Goal: Find specific page/section: Locate a particular part of the current website

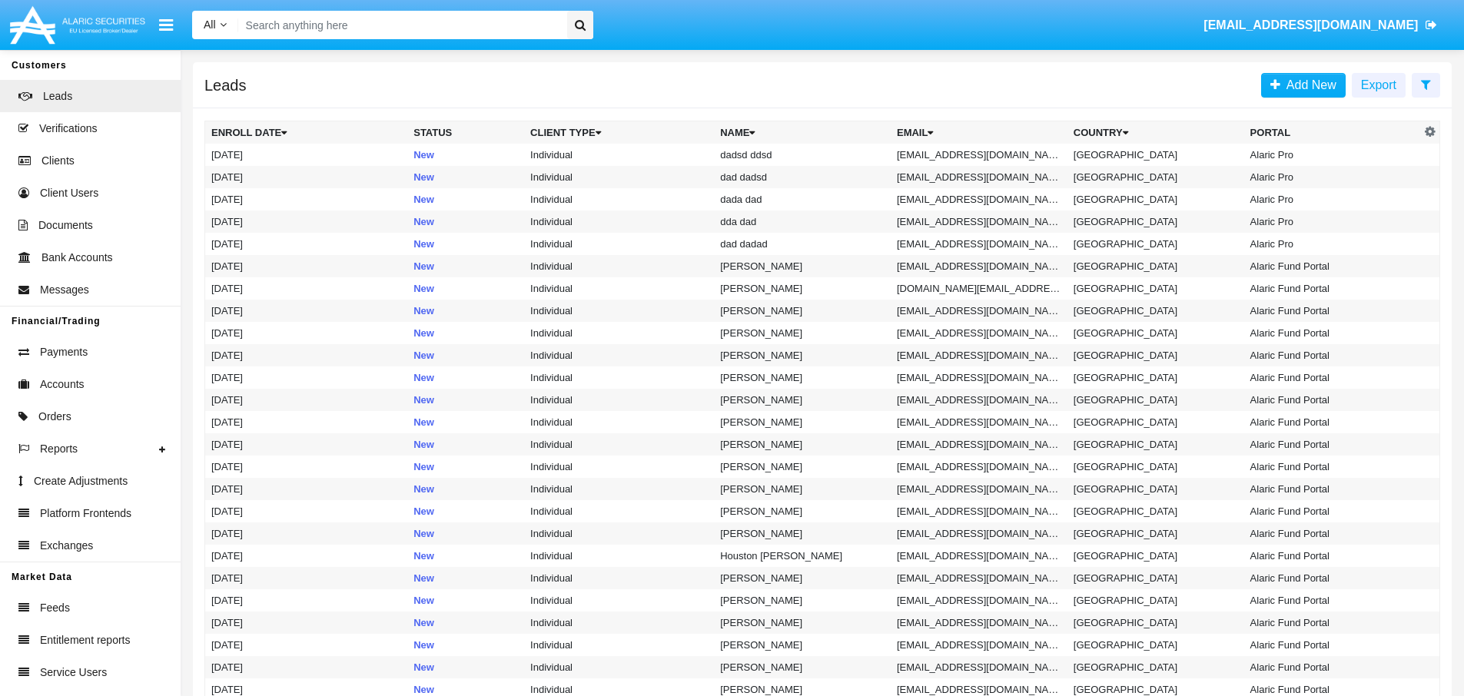
click at [374, 23] on input "Search" at bounding box center [400, 25] width 324 height 28
paste input "individualId"
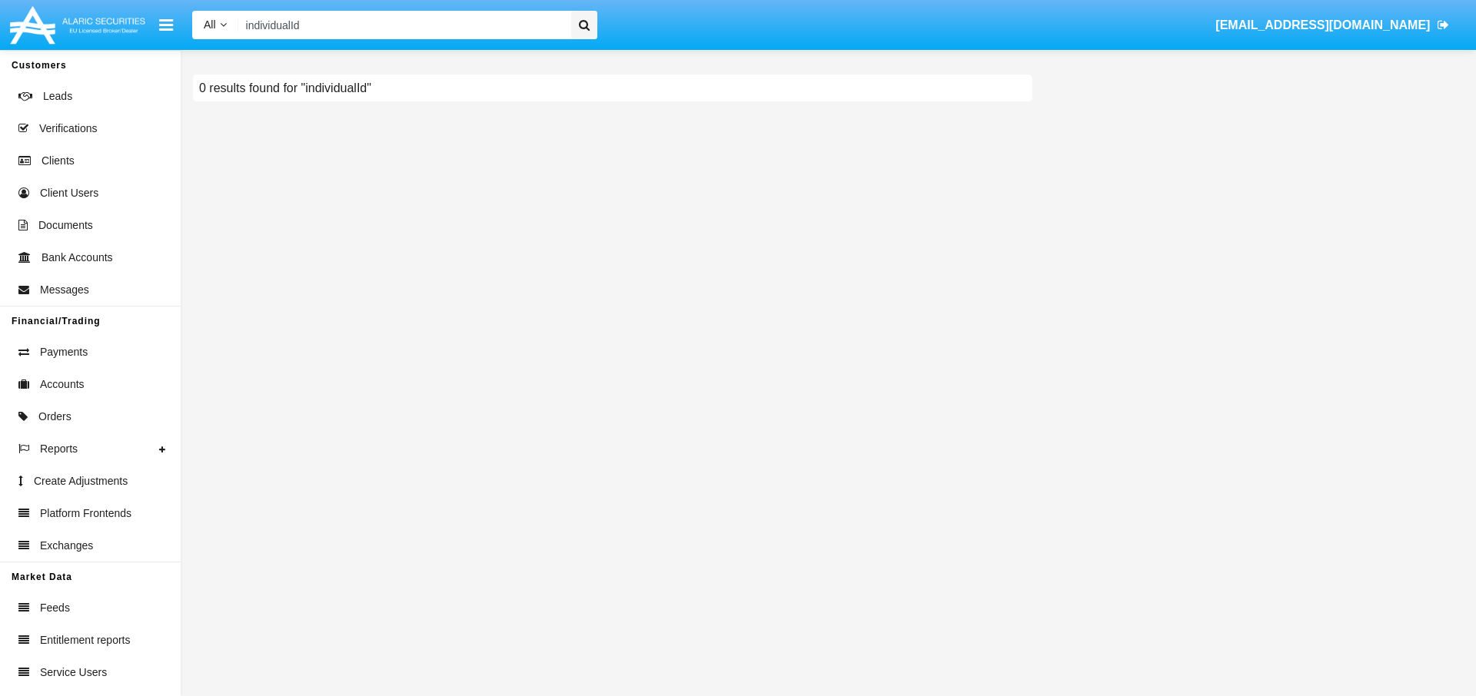
click at [414, 32] on input "individualId" at bounding box center [401, 25] width 327 height 28
paste input "[EMAIL_ADDRESS][DOMAIN_NAME]"
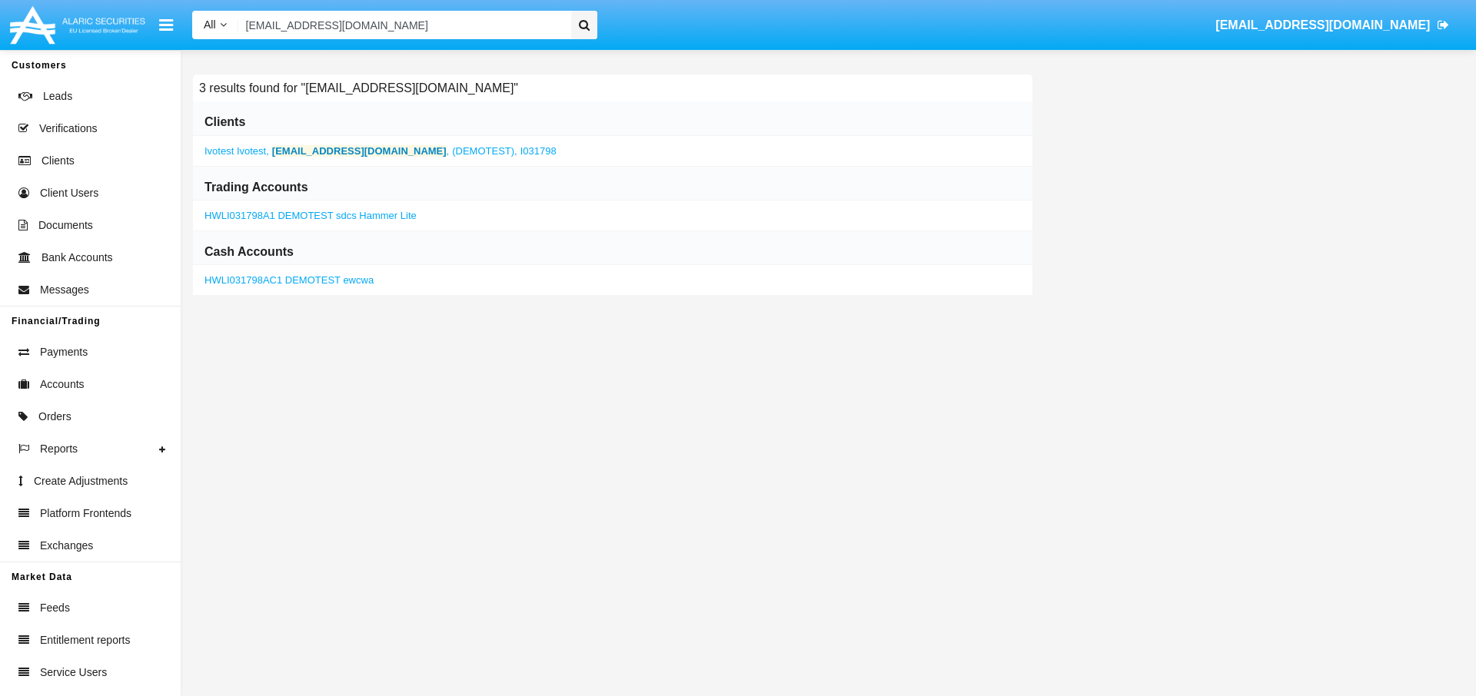
type input "[EMAIL_ADDRESS][DOMAIN_NAME]"
click at [364, 155] on b "[EMAIL_ADDRESS][DOMAIN_NAME]" at bounding box center [359, 151] width 174 height 12
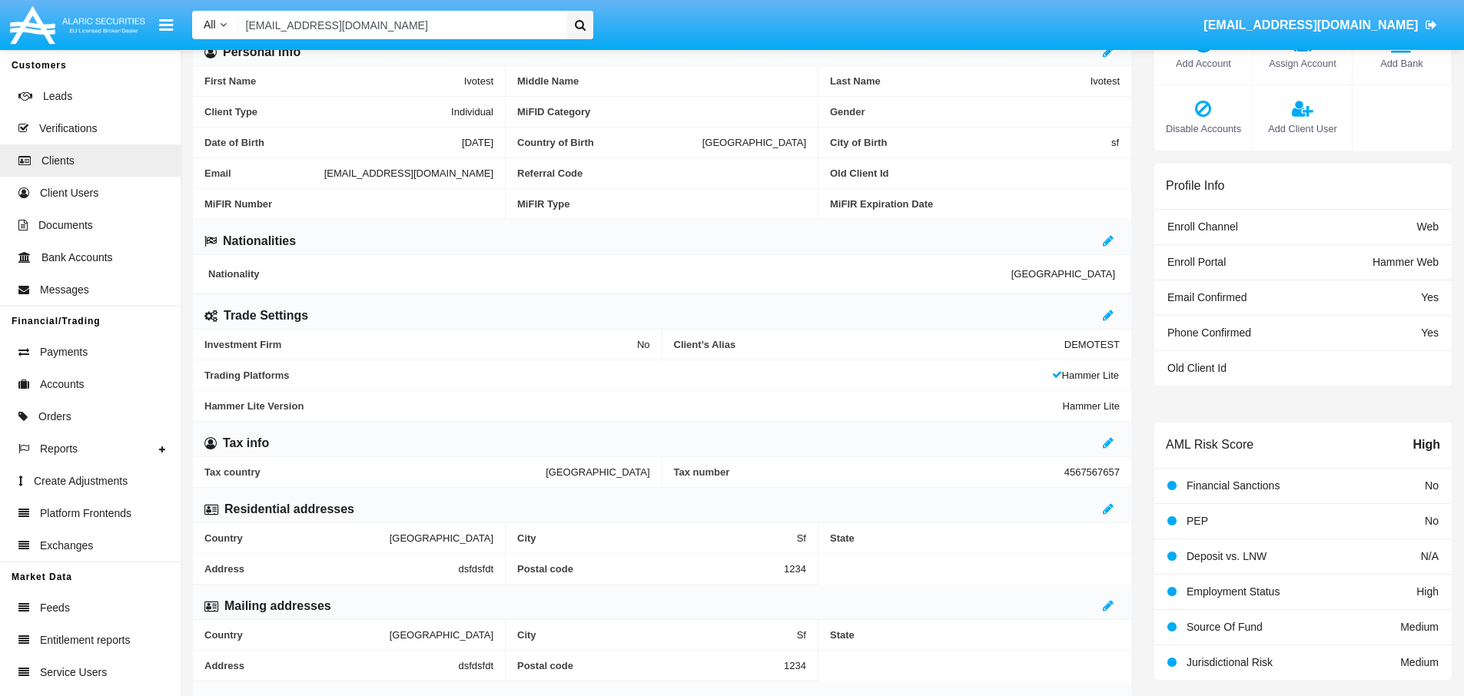
scroll to position [60, 0]
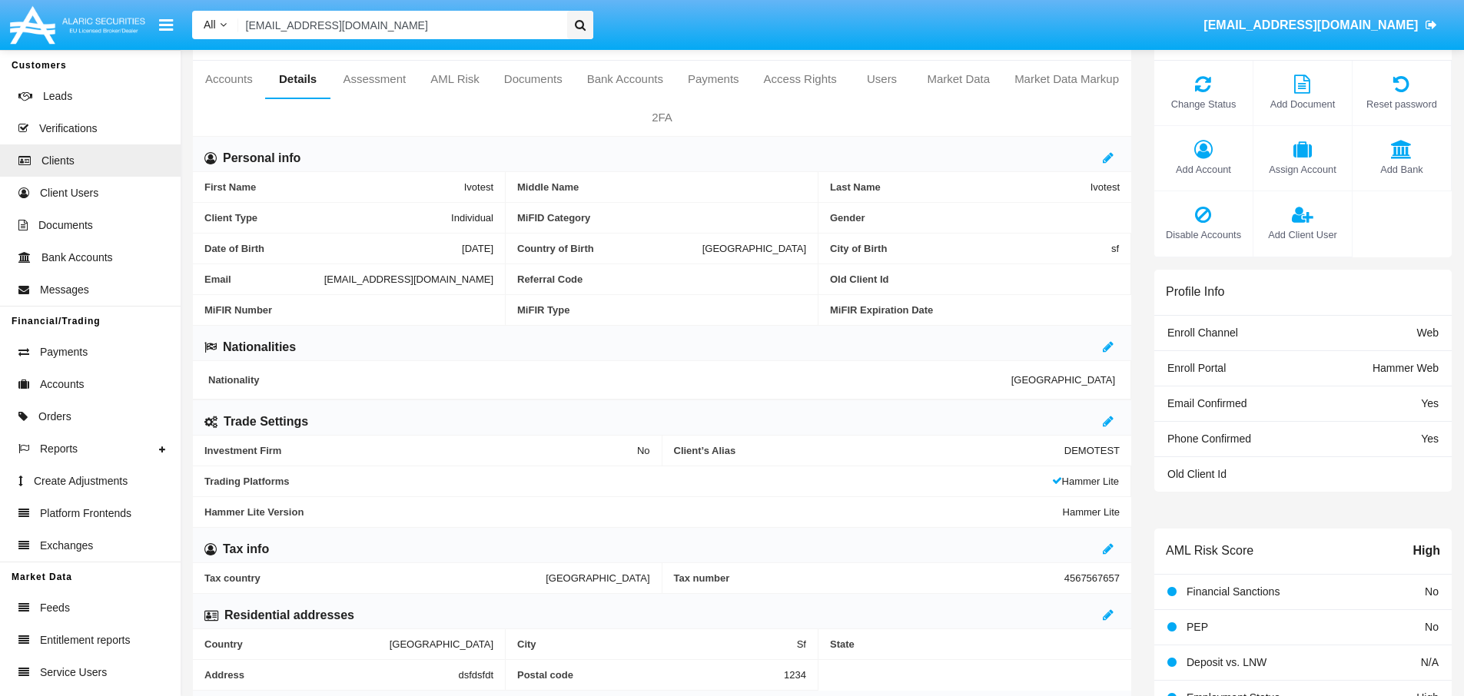
click at [430, 281] on span "[EMAIL_ADDRESS][DOMAIN_NAME]" at bounding box center [408, 280] width 169 height 12
